Goal: Task Accomplishment & Management: Manage account settings

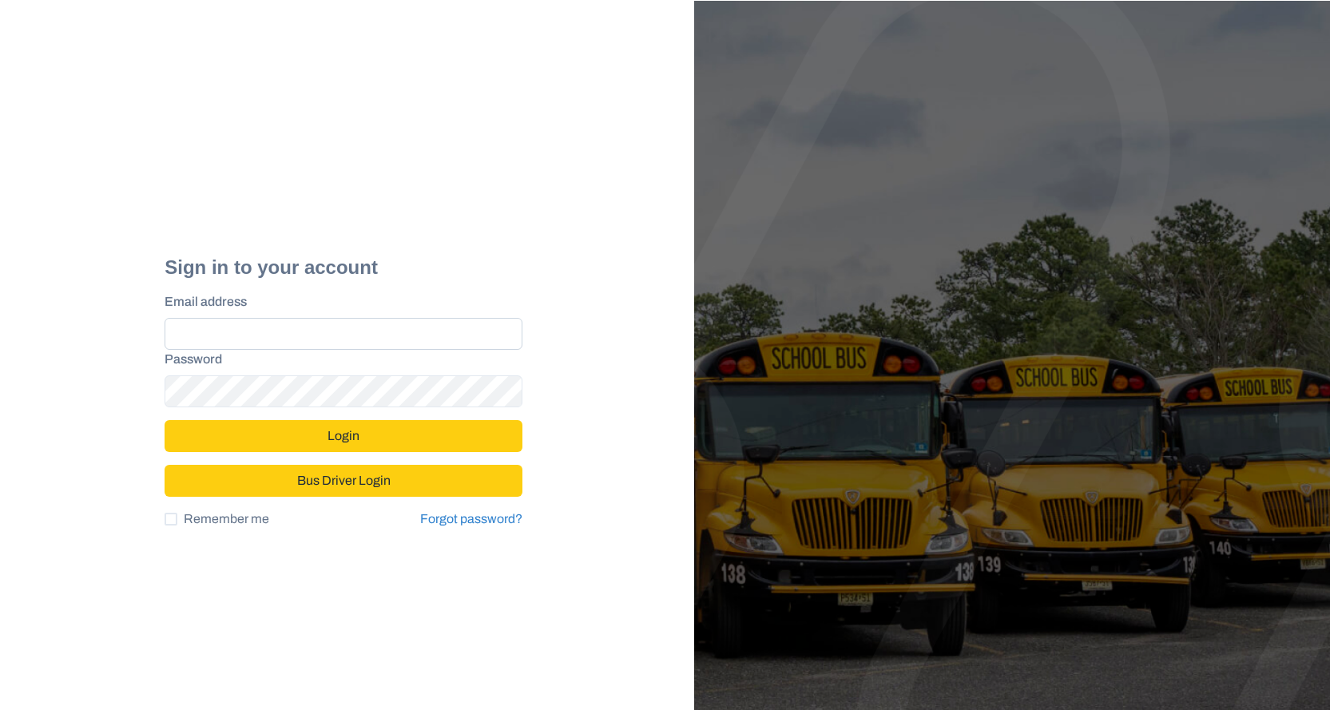
click at [193, 327] on input "Email address" at bounding box center [344, 334] width 358 height 32
